Goal: Use online tool/utility: Utilize a website feature to perform a specific function

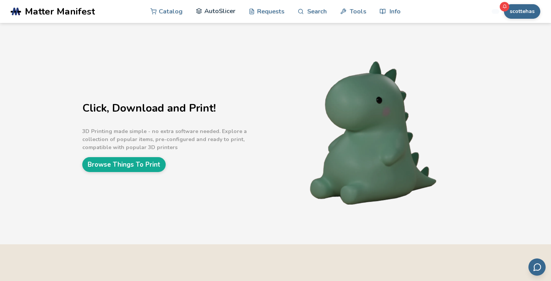
click at [205, 17] on link "AutoSlicer" at bounding box center [215, 11] width 39 height 23
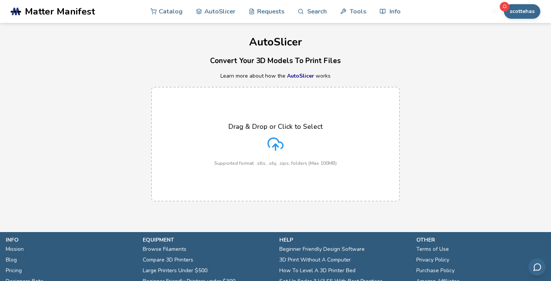
click at [271, 154] on div "Drag & Drop or Click to Select Supported format: .stls, .obj, .zips, folders (M…" at bounding box center [275, 144] width 122 height 43
click at [0, 0] on input "Drag & Drop or Click to Select Supported format: .stls, .obj, .zips, folders (M…" at bounding box center [0, 0] width 0 height 0
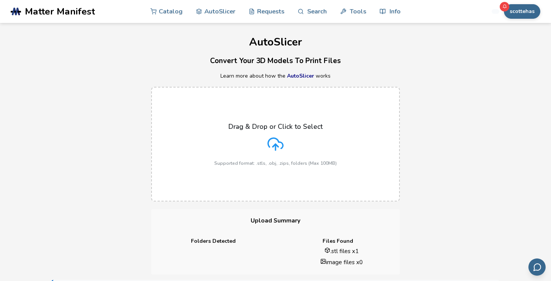
click at [299, 112] on label "Drag & Drop or Click to Select Supported format: .stls, .obj, .zips, folders (M…" at bounding box center [275, 144] width 249 height 115
click at [0, 0] on input "Drag & Drop or Click to Select Supported format: .stls, .obj, .zips, folders (M…" at bounding box center [0, 0] width 0 height 0
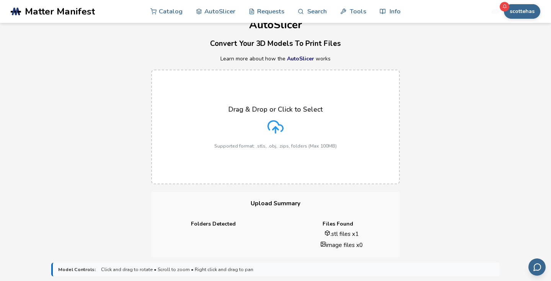
scroll to position [6, 0]
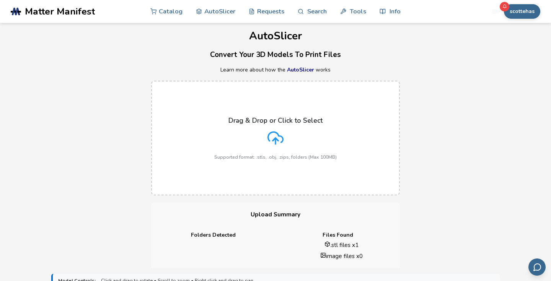
click at [280, 146] on icon at bounding box center [275, 138] width 16 height 16
click at [0, 0] on input "Drag & Drop or Click to Select Supported format: .stls, .obj, .zips, folders (M…" at bounding box center [0, 0] width 0 height 0
click at [284, 139] on div "Drag & Drop or Click to Select Supported format: .stls, .obj, .zips, folders (M…" at bounding box center [275, 138] width 122 height 43
click at [0, 0] on input "Drag & Drop or Click to Select Supported format: .stls, .obj, .zips, folders (M…" at bounding box center [0, 0] width 0 height 0
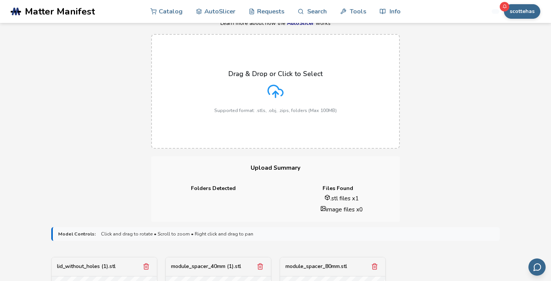
scroll to position [52, 0]
click at [264, 61] on label "Drag & Drop or Click to Select Supported format: .stls, .obj, .zips, folders (M…" at bounding box center [275, 92] width 249 height 115
click at [0, 0] on input "Drag & Drop or Click to Select Supported format: .stls, .obj, .zips, folders (M…" at bounding box center [0, 0] width 0 height 0
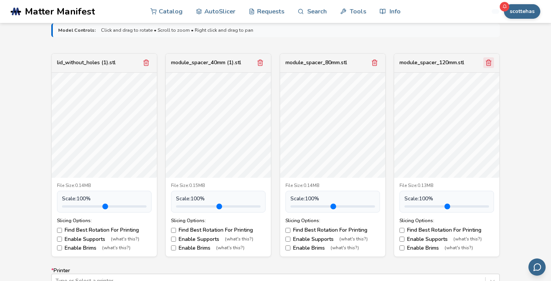
click at [491, 66] on button "Remove model" at bounding box center [488, 62] width 11 height 11
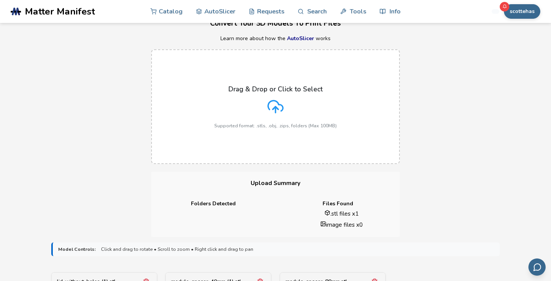
scroll to position [0, 0]
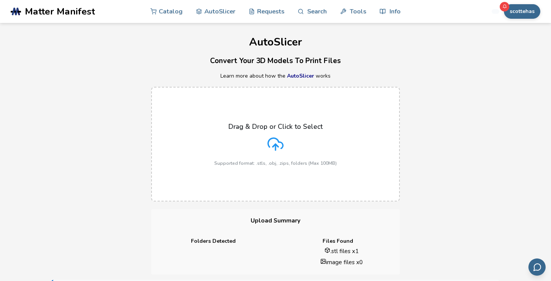
click at [288, 149] on div "Drag & Drop or Click to Select Supported format: .stls, .obj, .zips, folders (M…" at bounding box center [275, 144] width 122 height 43
click at [0, 0] on input "Drag & Drop or Click to Select Supported format: .stls, .obj, .zips, folders (M…" at bounding box center [0, 0] width 0 height 0
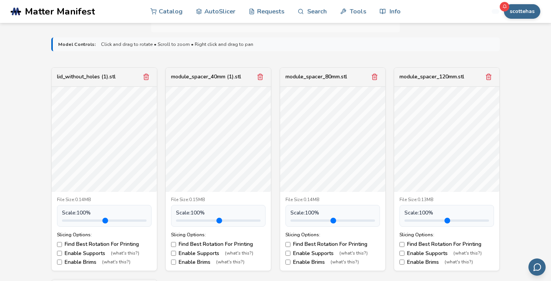
scroll to position [240, 0]
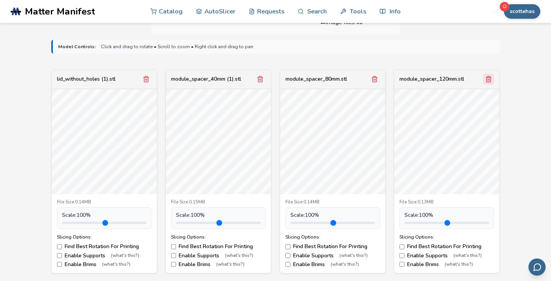
click at [490, 80] on icon "Remove model" at bounding box center [488, 79] width 4 height 6
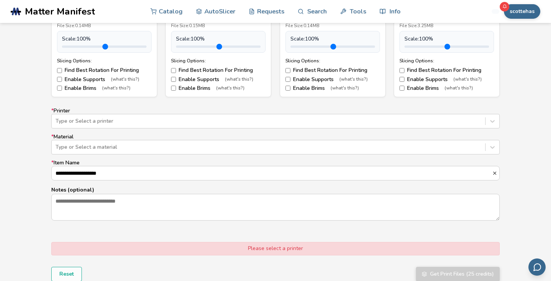
scroll to position [423, 0]
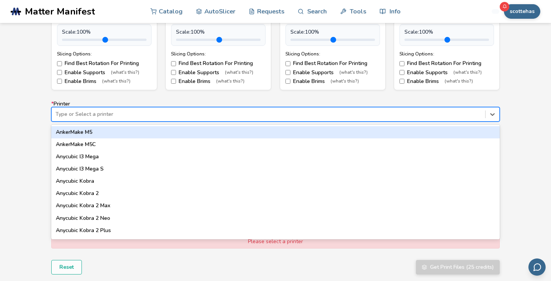
click at [392, 117] on div at bounding box center [268, 115] width 426 height 8
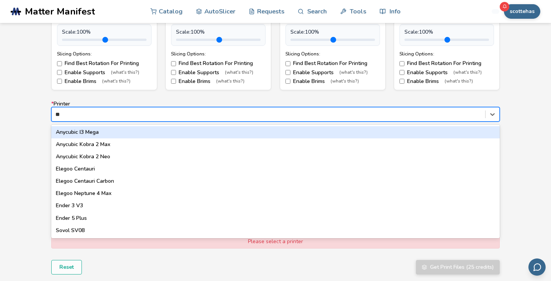
type input "***"
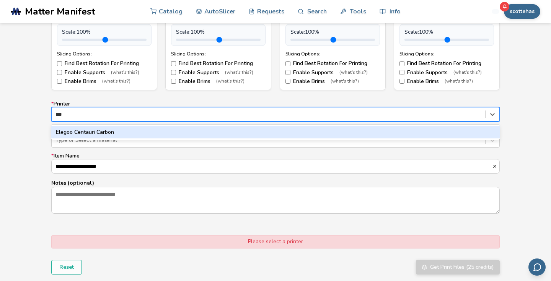
click at [333, 136] on div "Elegoo Centauri Carbon" at bounding box center [275, 132] width 448 height 12
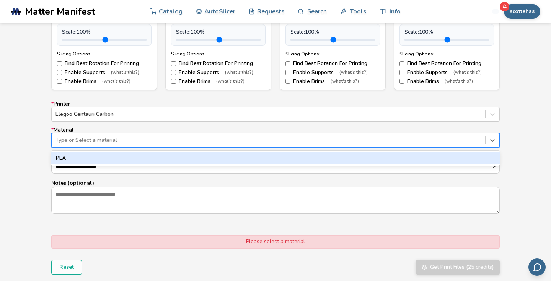
click at [309, 142] on div at bounding box center [268, 141] width 426 height 8
click at [290, 161] on div "PLA" at bounding box center [275, 158] width 448 height 12
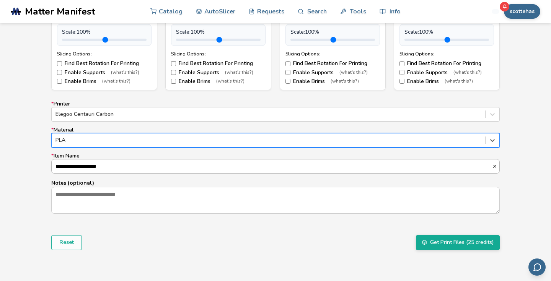
click at [273, 169] on input "**********" at bounding box center [272, 166] width 440 height 14
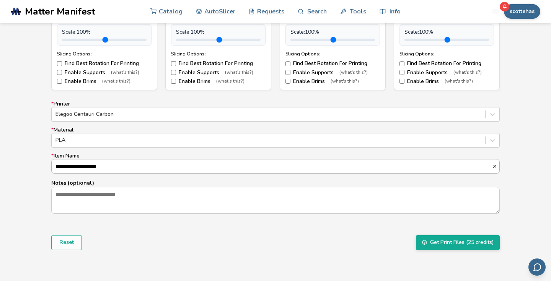
click at [494, 166] on icon "button" at bounding box center [494, 166] width 5 height 5
click at [382, 167] on input "* Item Name" at bounding box center [275, 166] width 447 height 14
type input "*****"
click at [465, 244] on button "Get Print Files (25 credits)" at bounding box center [458, 242] width 84 height 15
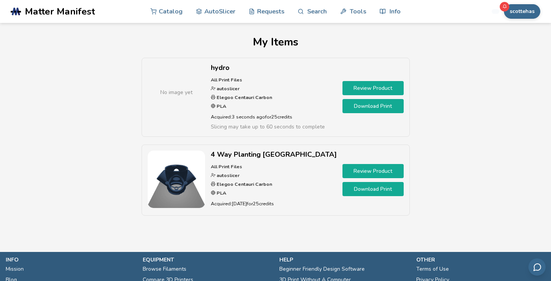
click at [356, 108] on link "Download Print" at bounding box center [372, 106] width 61 height 14
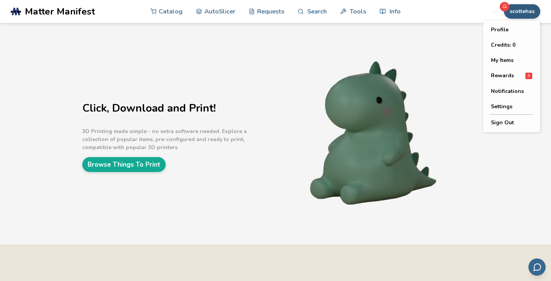
click at [520, 12] on button "scottehas" at bounding box center [522, 11] width 36 height 15
click at [519, 31] on button "Profile" at bounding box center [511, 29] width 54 height 15
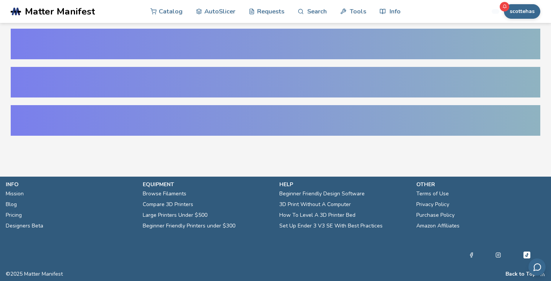
select select "**********"
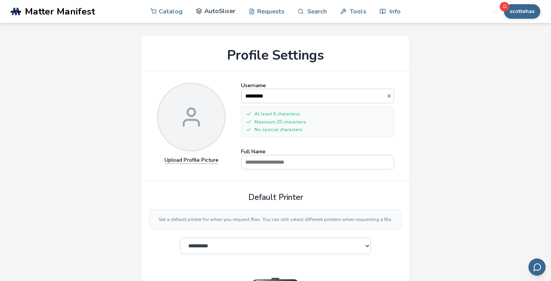
click at [228, 10] on link "AutoSlicer" at bounding box center [215, 11] width 39 height 23
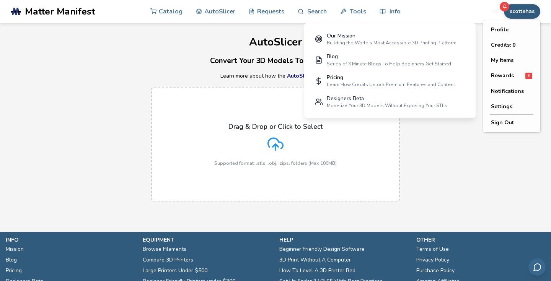
click at [513, 15] on button "scottehas" at bounding box center [522, 11] width 36 height 15
click at [505, 73] on span "Rewards" at bounding box center [502, 76] width 23 height 6
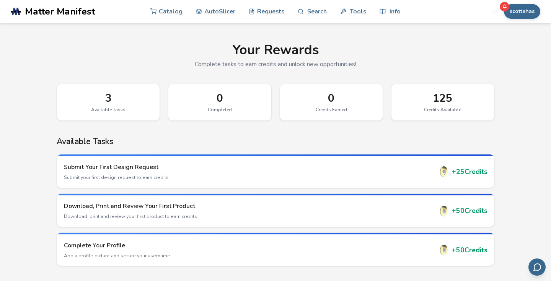
click at [526, 19] on div "scottehas Catalog AutoSlicer Requests Search Tools Info Catalog AutoSlicer Requ…" at bounding box center [476, 11] width 127 height 23
click at [526, 18] on button "scottehas" at bounding box center [522, 11] width 36 height 15
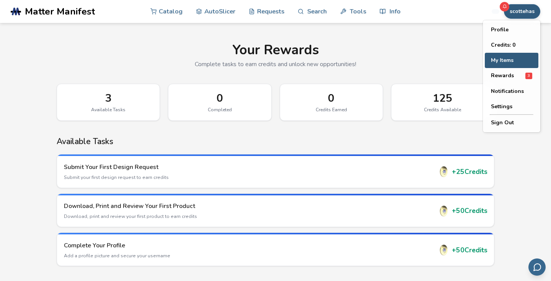
click at [509, 55] on button "My Items" at bounding box center [511, 60] width 54 height 15
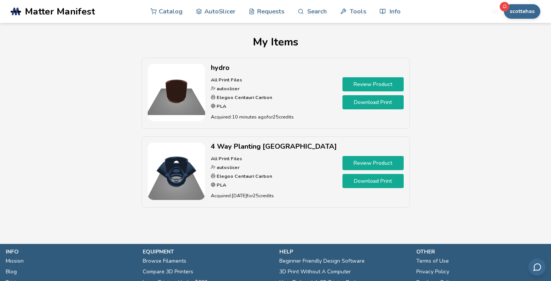
click at [347, 99] on link "Download Print" at bounding box center [372, 102] width 61 height 14
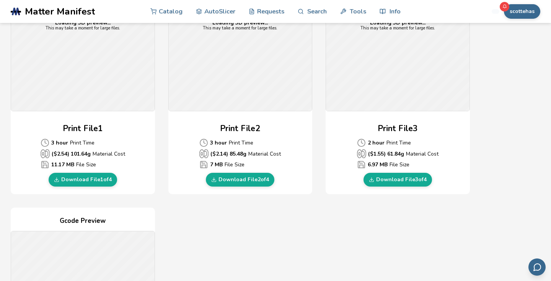
scroll to position [334, 0]
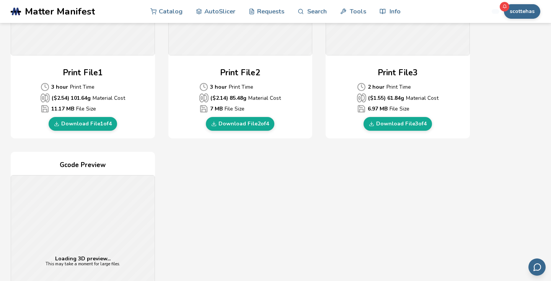
click at [94, 125] on link "Download File 1 of 4" at bounding box center [83, 124] width 68 height 14
click at [252, 115] on div "Print File 2 3 hour Print Time ($ 2.14 ) 85.48 g Material Cost 7 MB File Size D…" at bounding box center [240, 99] width 144 height 64
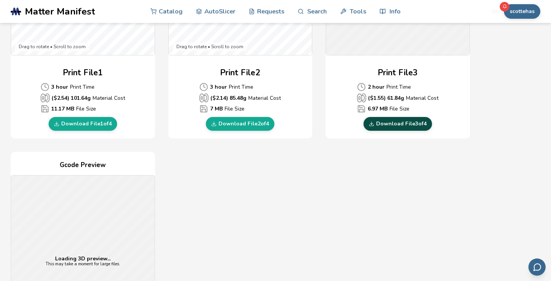
click at [250, 121] on link "Download File 2 of 4" at bounding box center [240, 124] width 68 height 14
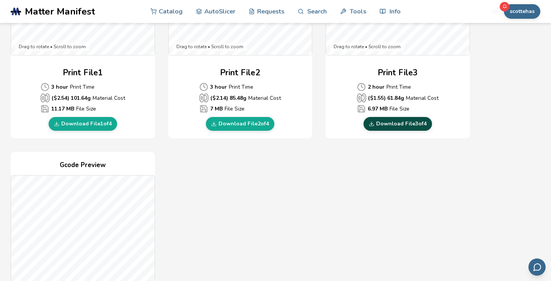
click at [392, 122] on link "Download File 3 of 4" at bounding box center [397, 124] width 68 height 14
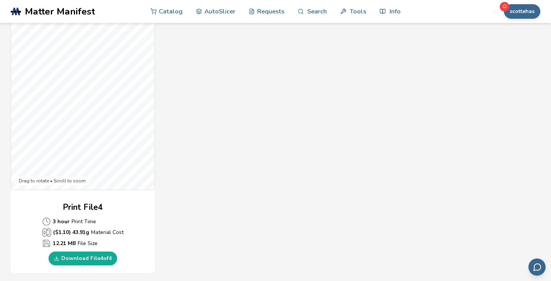
scroll to position [515, 0]
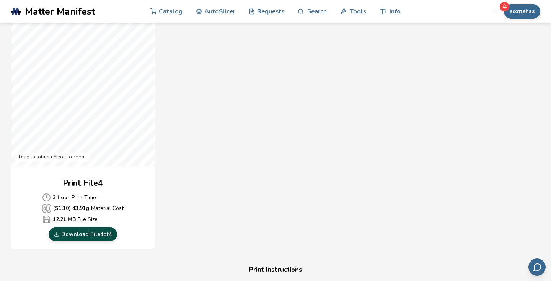
click at [89, 230] on link "Download File 4 of 4" at bounding box center [83, 235] width 68 height 14
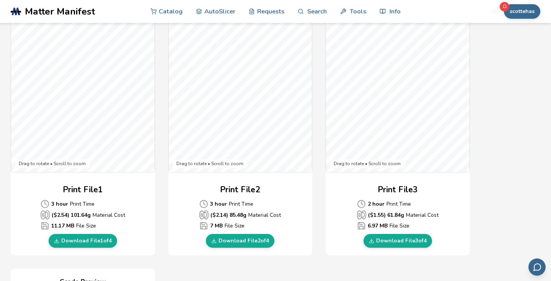
scroll to position [203, 0]
